Goal: Transaction & Acquisition: Purchase product/service

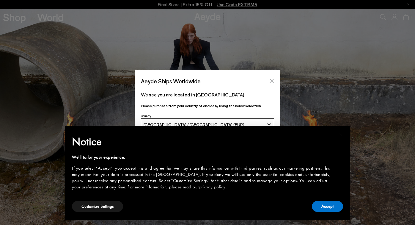
click at [273, 77] on button "Close" at bounding box center [271, 80] width 9 height 9
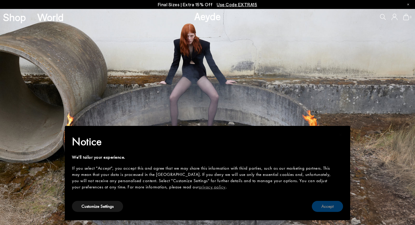
click at [327, 209] on button "Accept" at bounding box center [327, 206] width 31 height 11
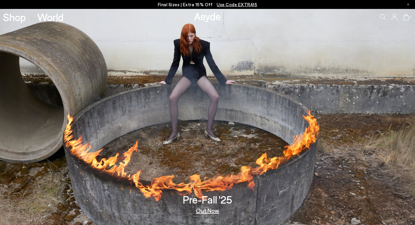
click at [214, 212] on link "Out Now" at bounding box center [207, 210] width 23 height 6
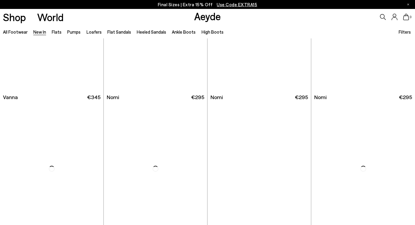
scroll to position [1133, 0]
